Goal: Navigation & Orientation: Find specific page/section

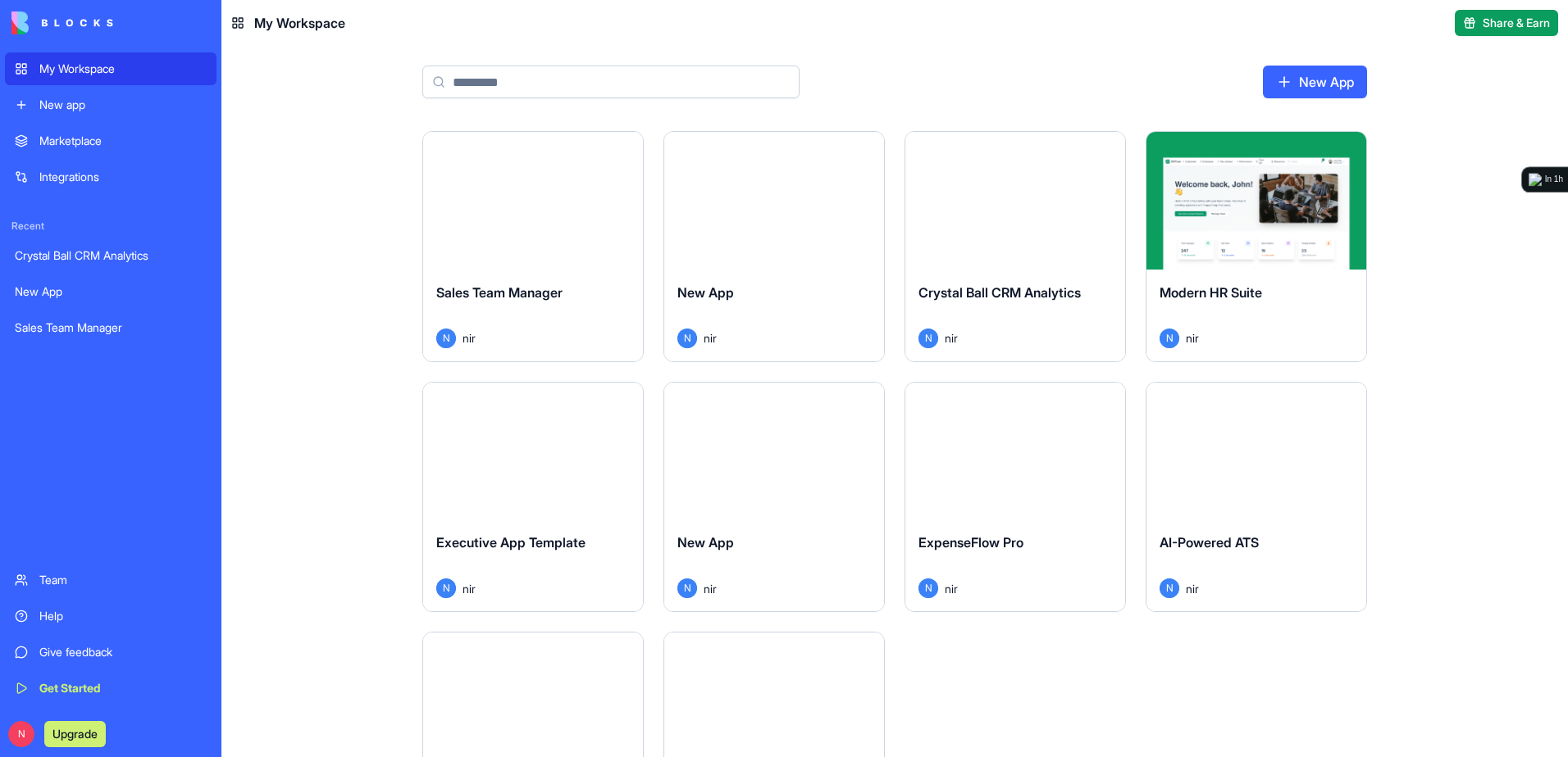
click at [1219, 304] on div "Modern HR Suite" at bounding box center [1256, 306] width 194 height 46
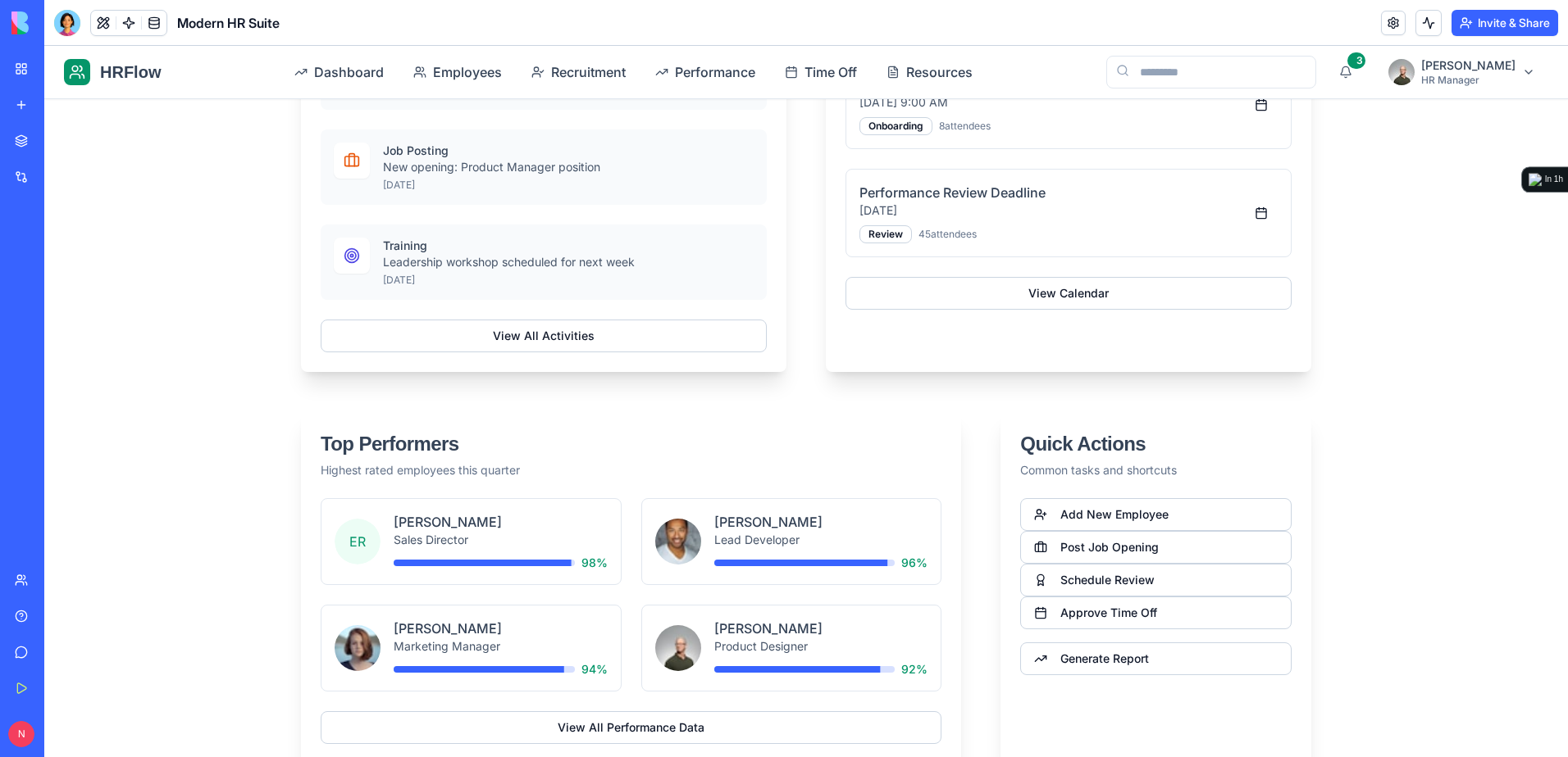
scroll to position [1374, 0]
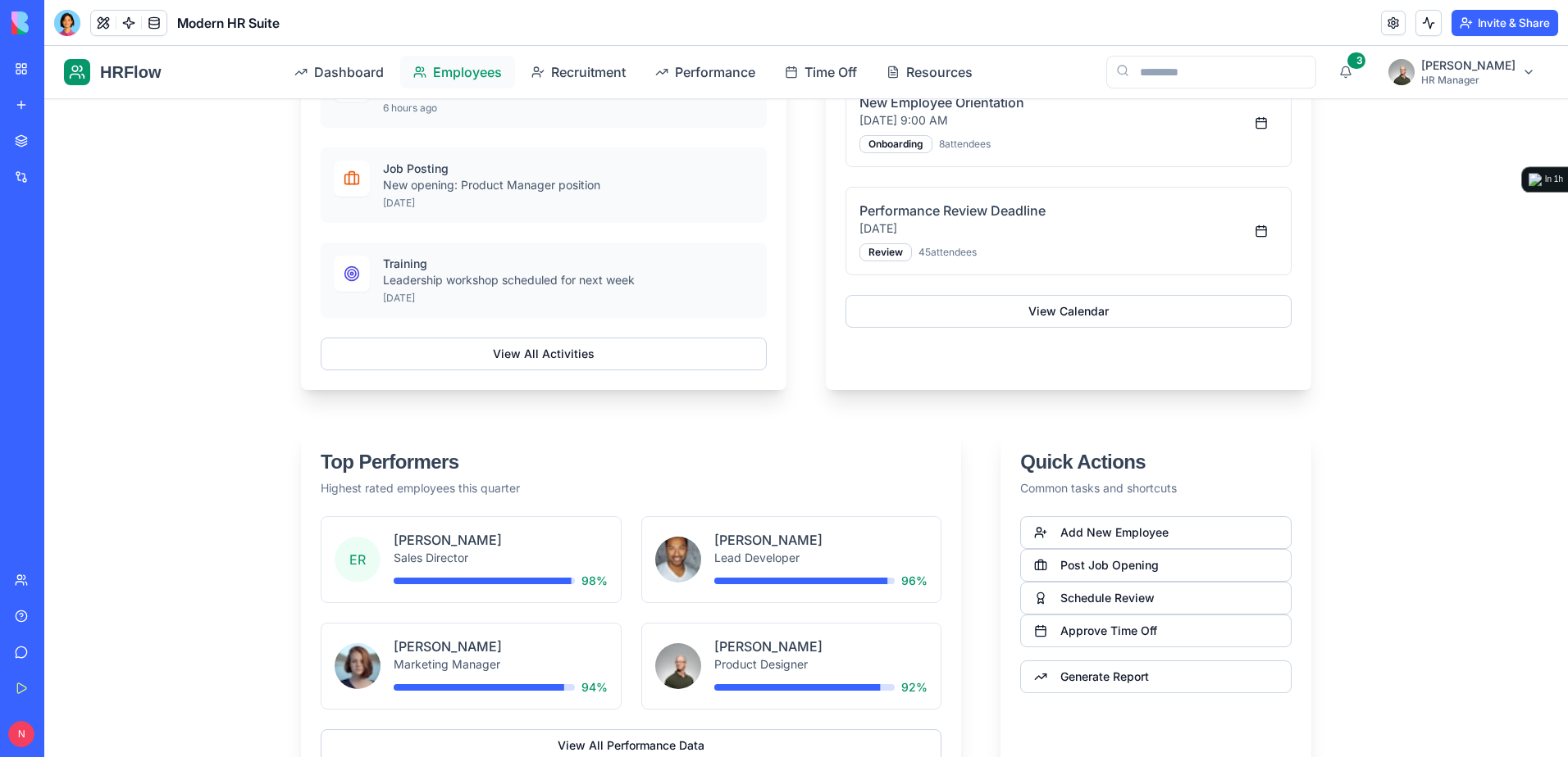
click at [449, 68] on span "Employees" at bounding box center [467, 72] width 69 height 19
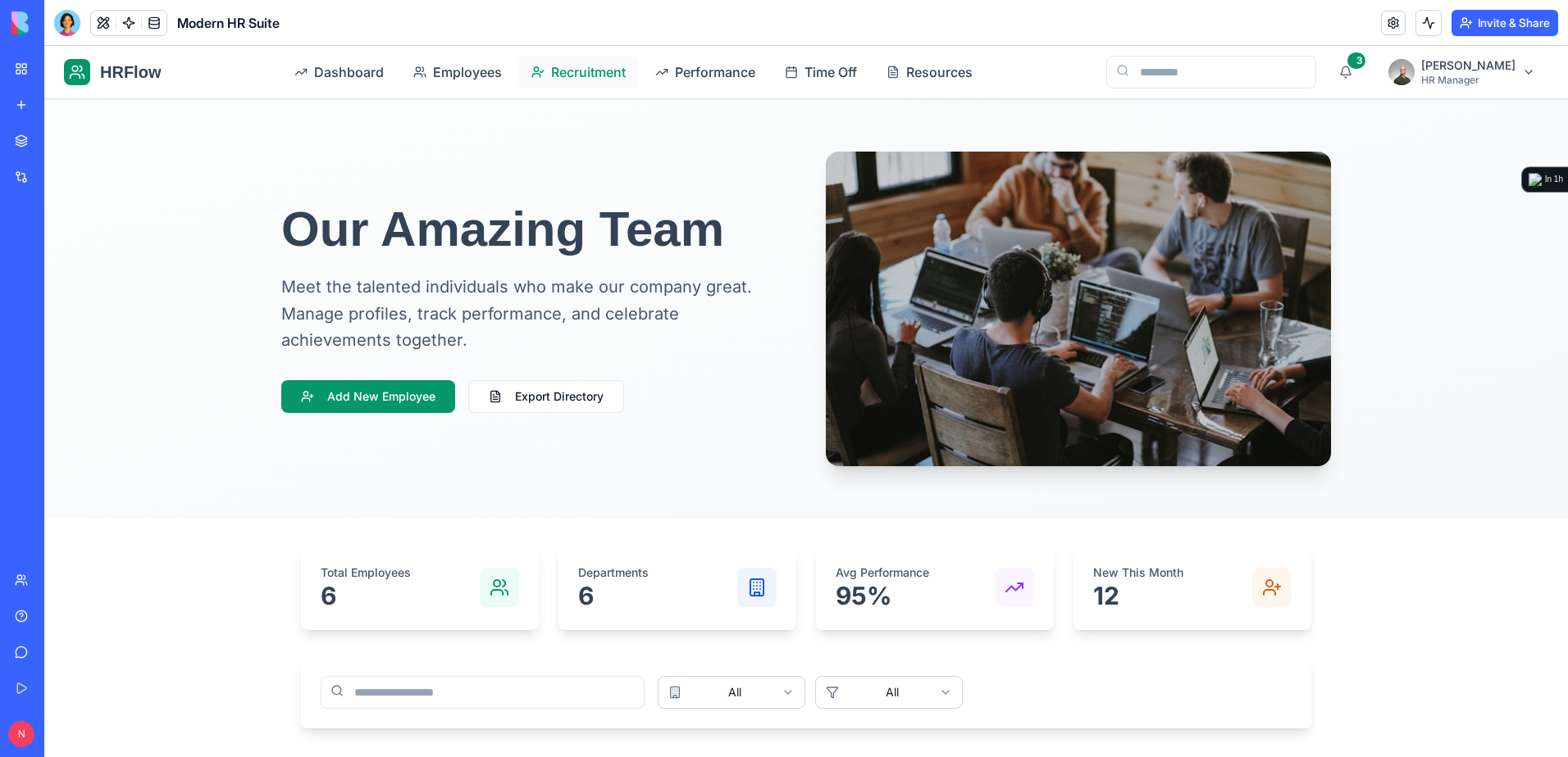
click at [592, 63] on span "Recruitment" at bounding box center [588, 72] width 74 height 19
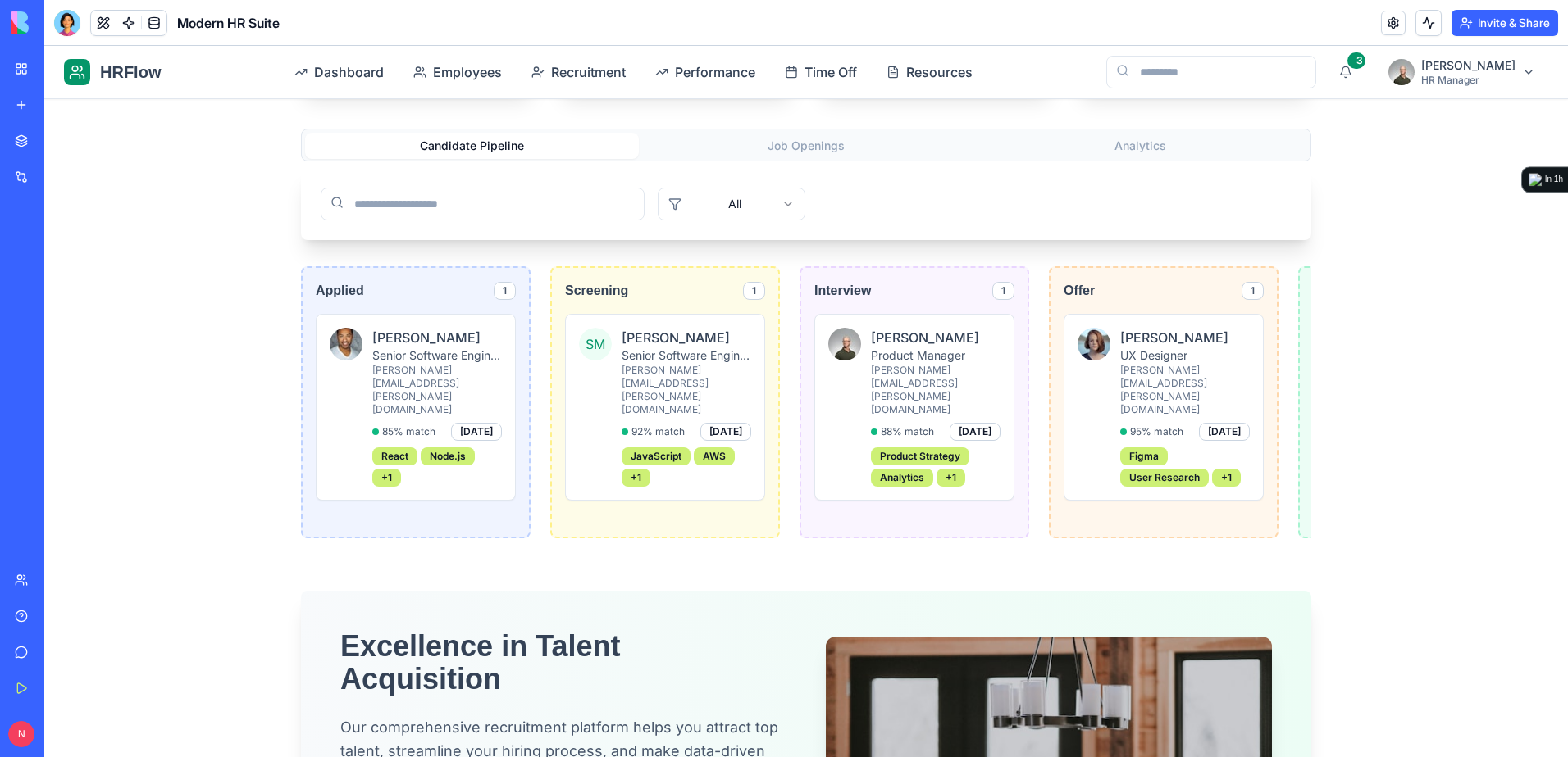
scroll to position [656, 0]
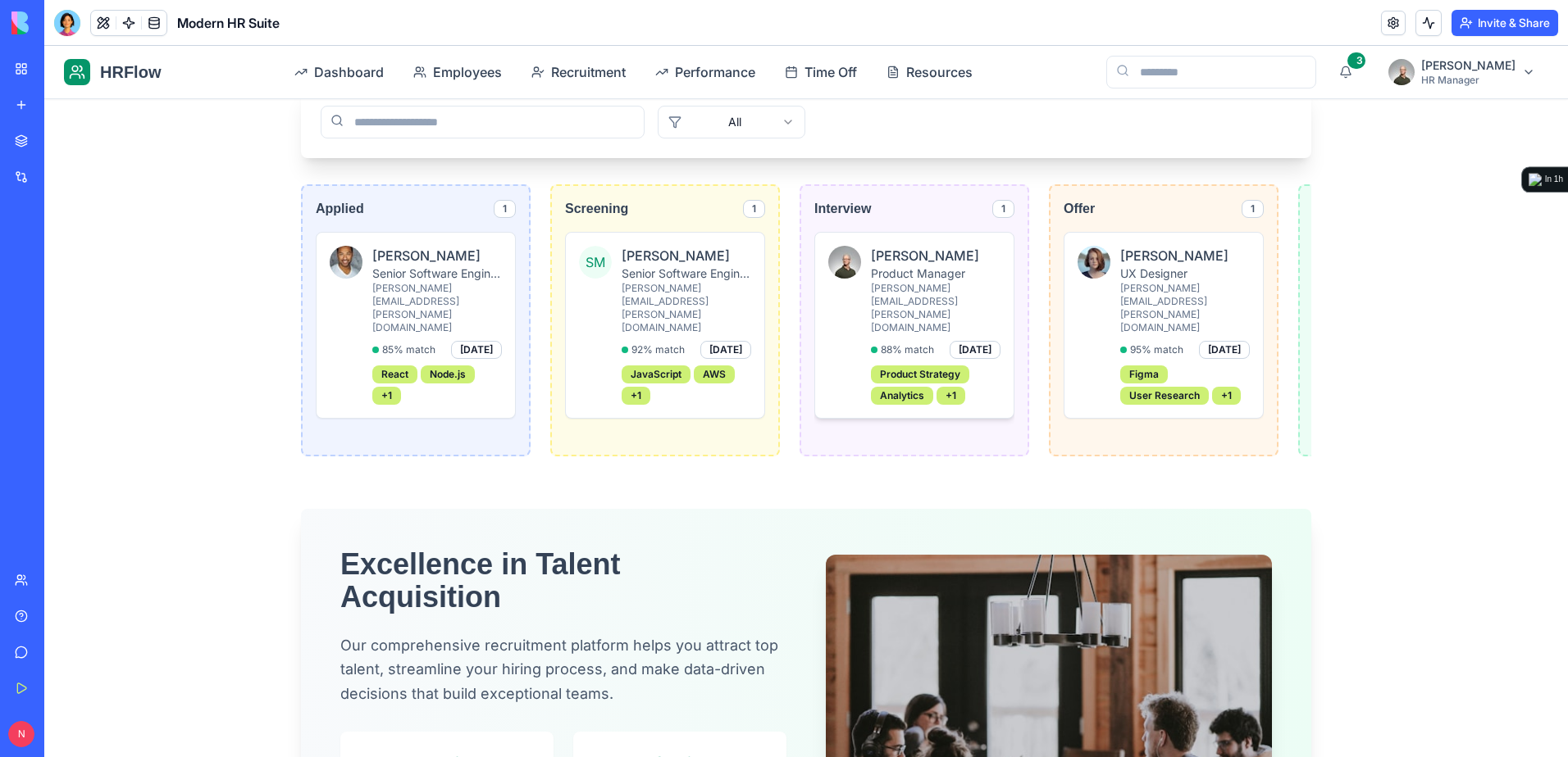
click at [904, 300] on div "[PERSON_NAME] Product Manager [PERSON_NAME][EMAIL_ADDRESS][PERSON_NAME][DOMAIN_…" at bounding box center [936, 325] width 129 height 159
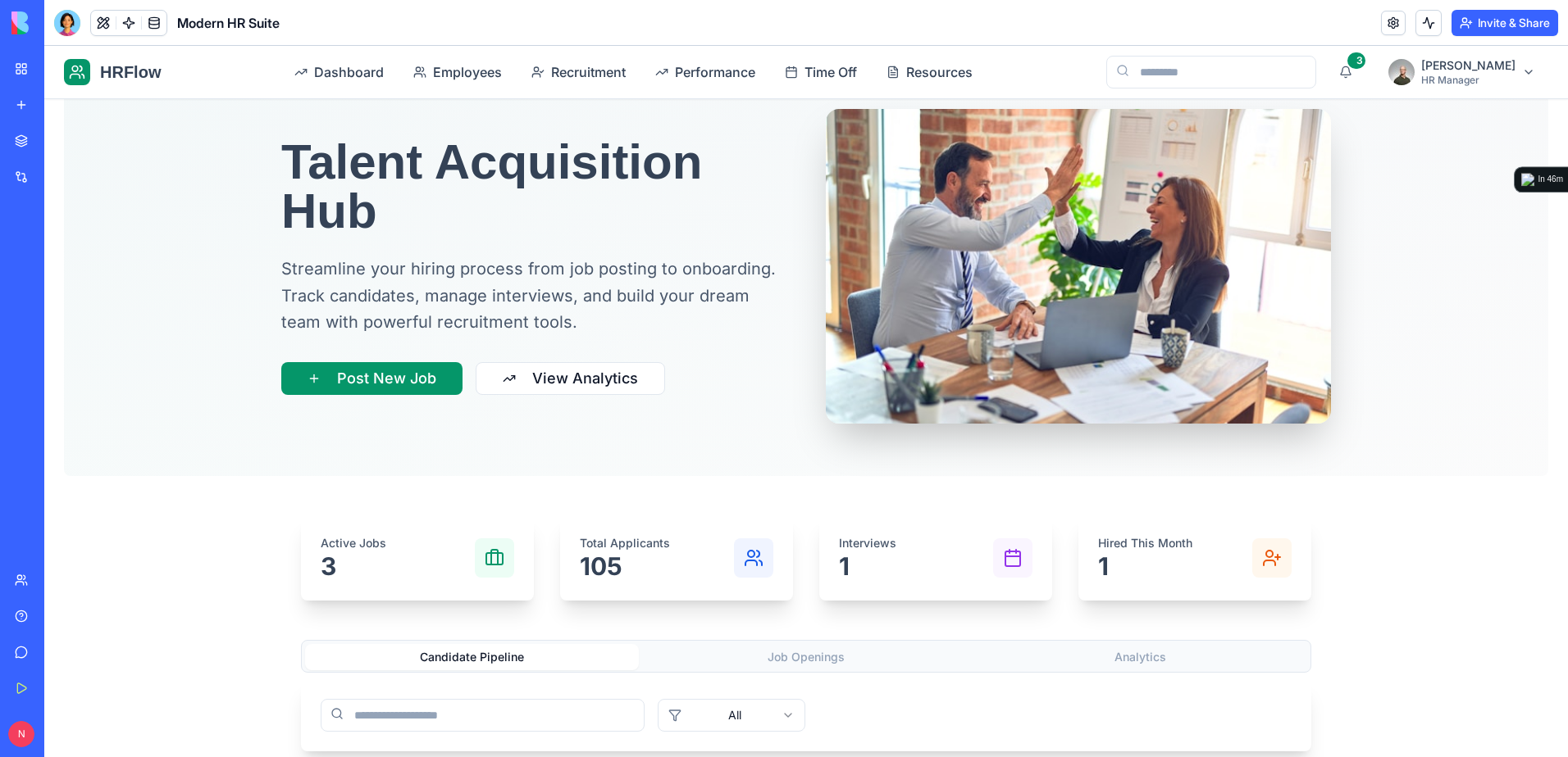
scroll to position [0, 0]
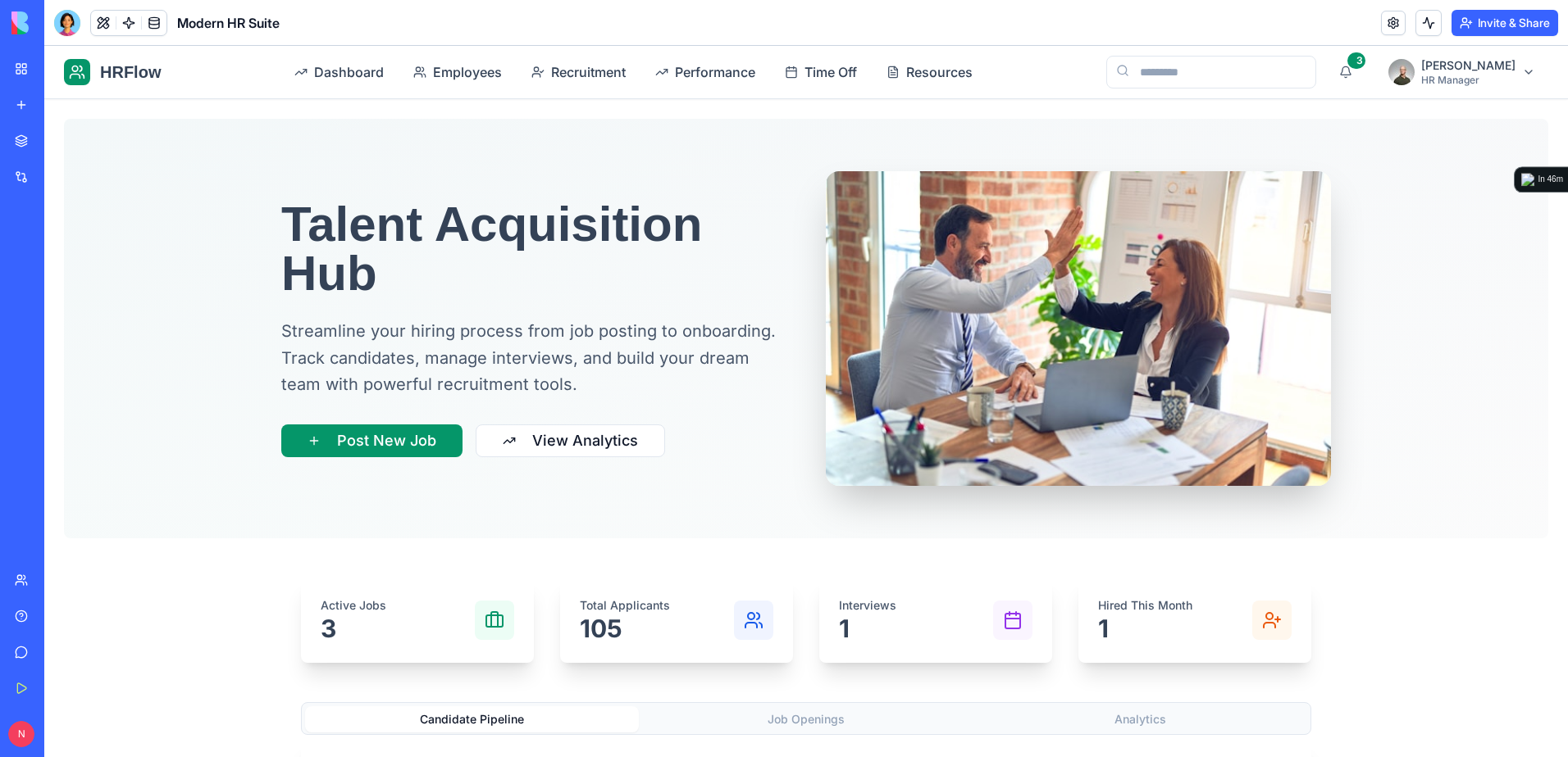
click at [20, 70] on link "My Workspace" at bounding box center [38, 68] width 66 height 33
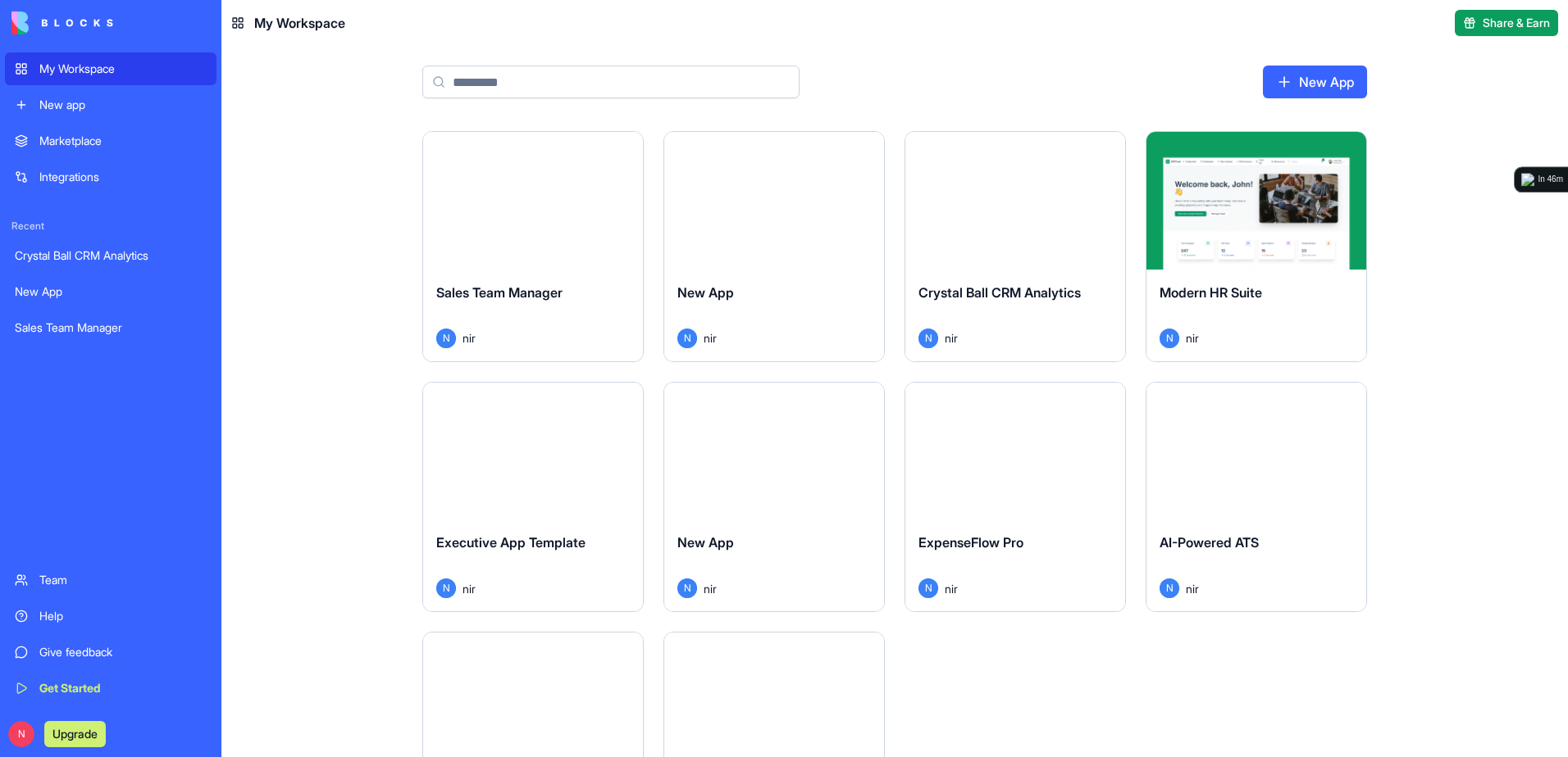
click at [131, 73] on div "My Workspace" at bounding box center [123, 68] width 167 height 16
click at [487, 149] on div "Launch" at bounding box center [534, 201] width 220 height 138
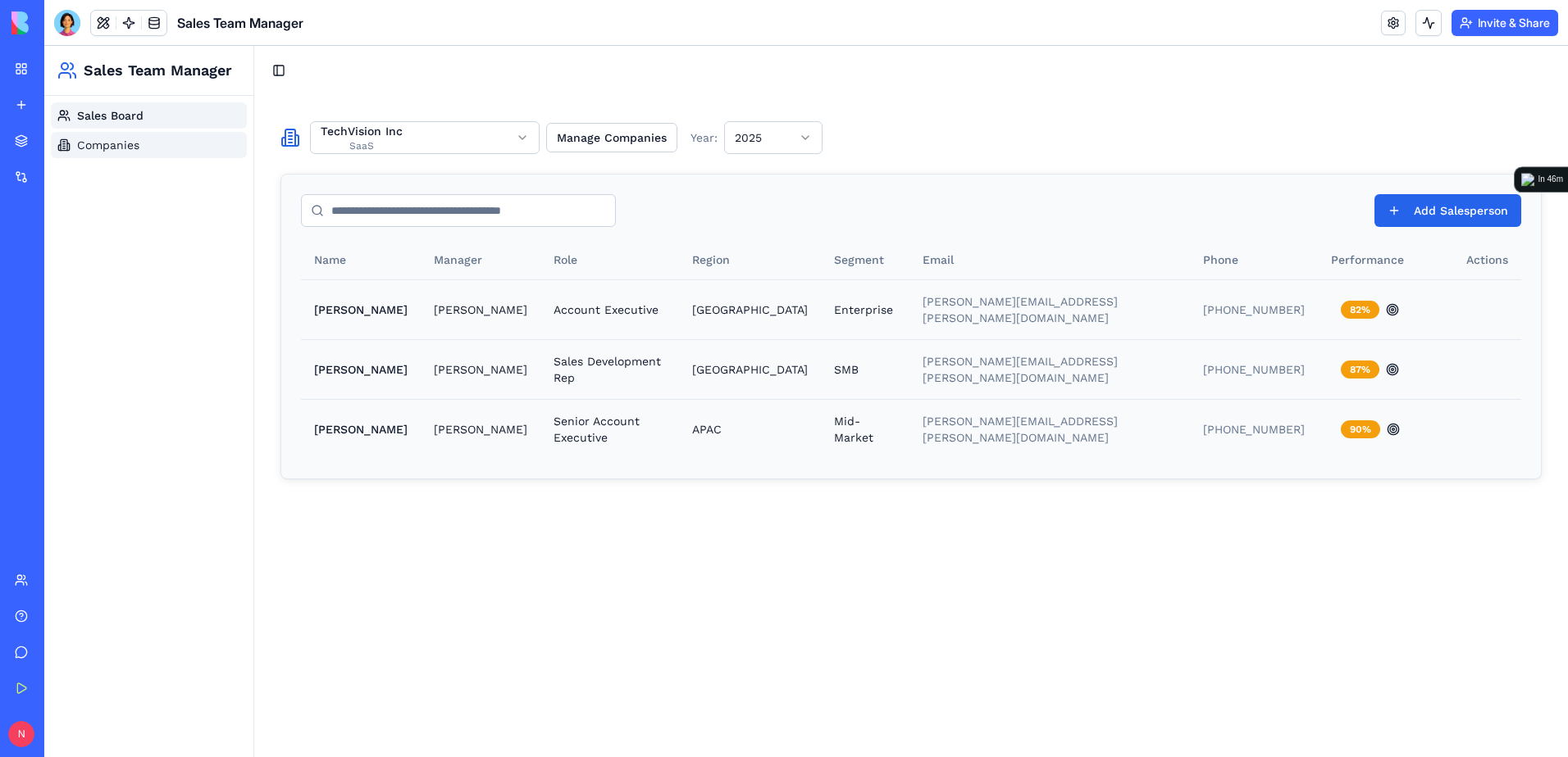
click at [103, 145] on span "Companies" at bounding box center [108, 145] width 63 height 16
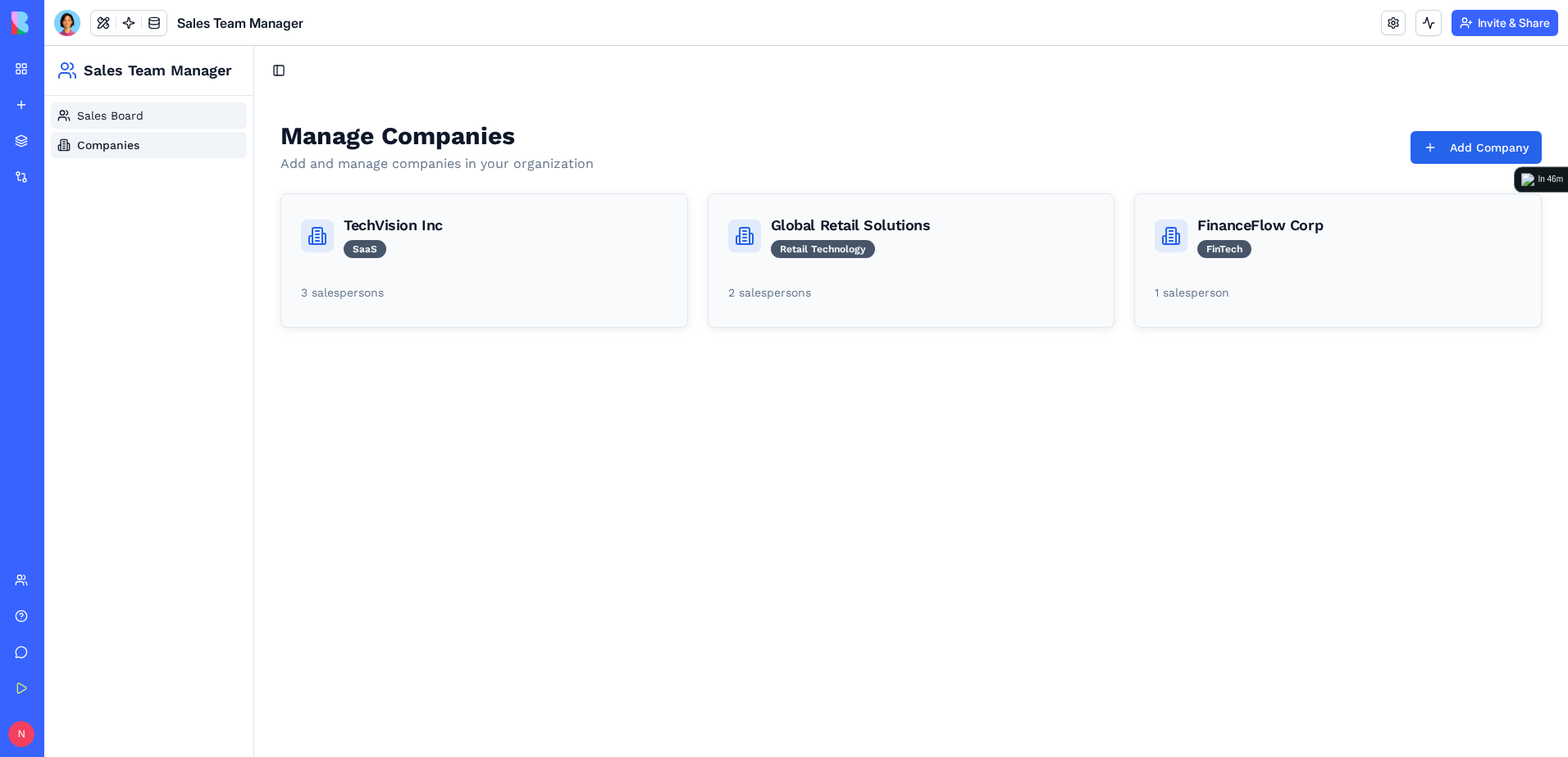
click at [120, 120] on span "Sales Board" at bounding box center [110, 115] width 67 height 16
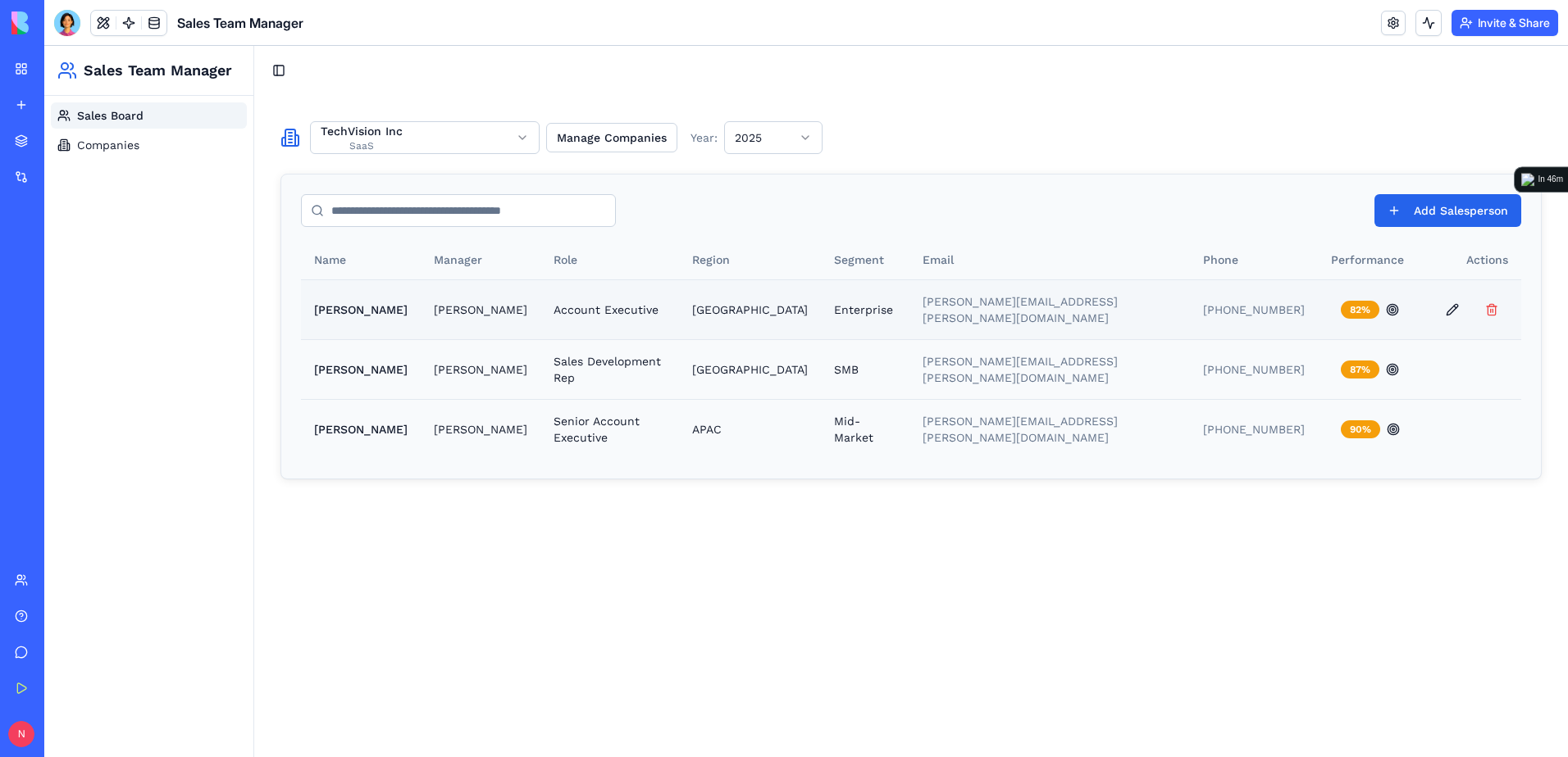
click at [601, 309] on td "Account Executive" at bounding box center [610, 310] width 139 height 60
click at [1375, 310] on button "82 %" at bounding box center [1369, 310] width 78 height 30
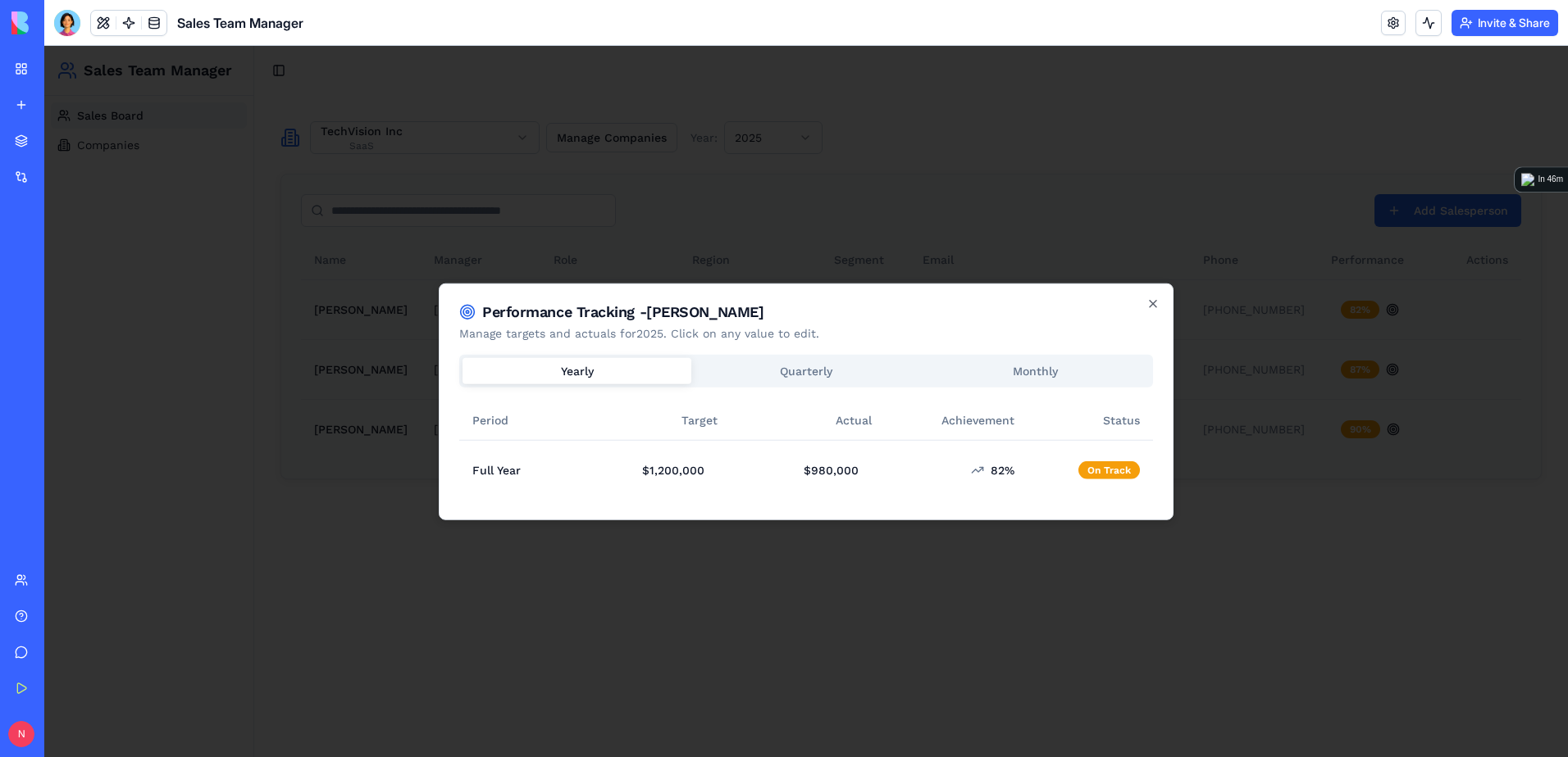
click at [777, 367] on div "Yearly Quarterly Monthly Period Target Actual Achievement Status Full Year $ 1,…" at bounding box center [806, 427] width 694 height 145
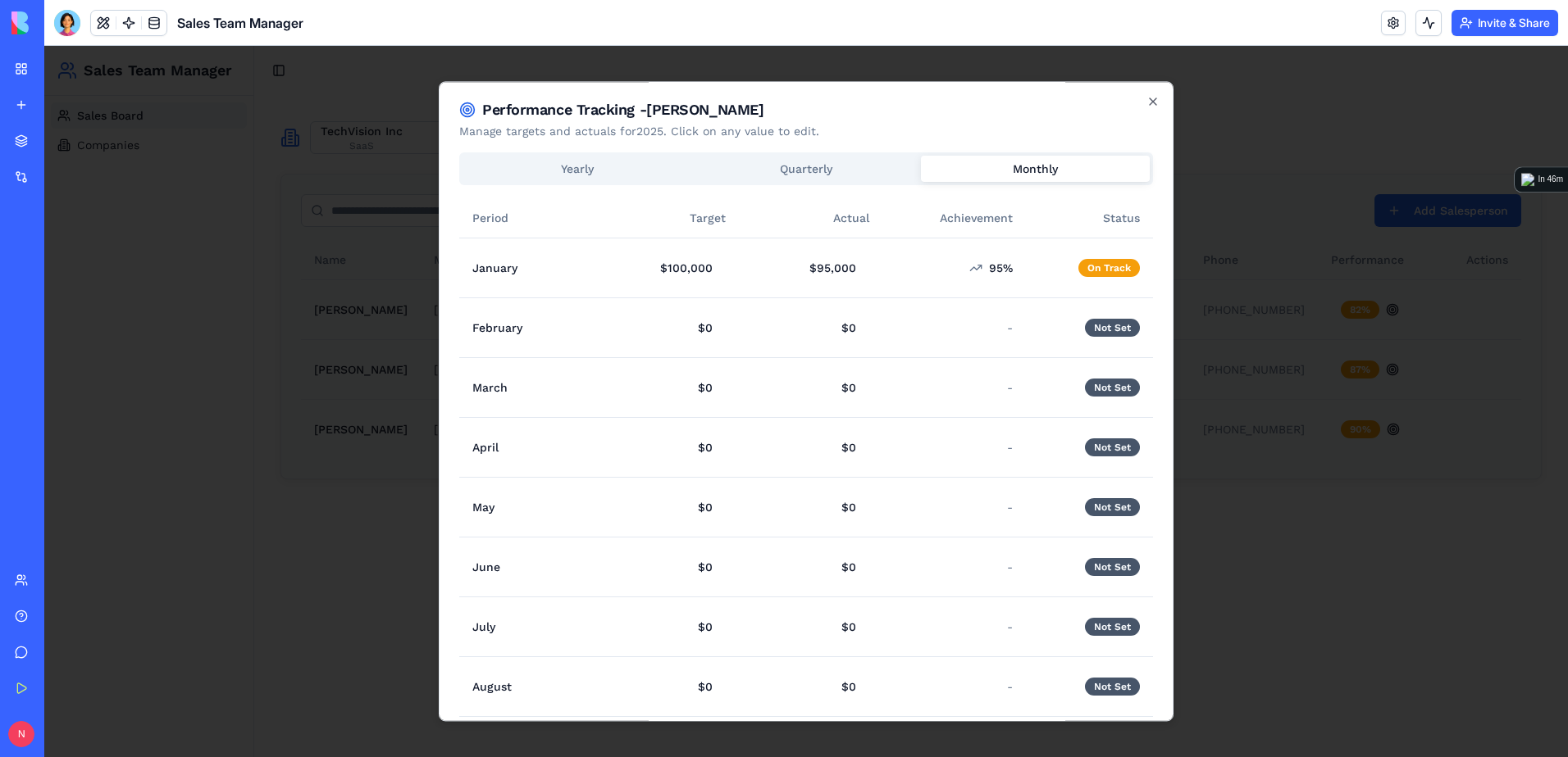
click at [1027, 283] on div "Yearly Quarterly Monthly Period Target Actual Achievement Status January $ 100,…" at bounding box center [806, 554] width 694 height 803
click at [1146, 97] on icon "button" at bounding box center [1153, 102] width 14 height 14
